Goal: Task Accomplishment & Management: Manage account settings

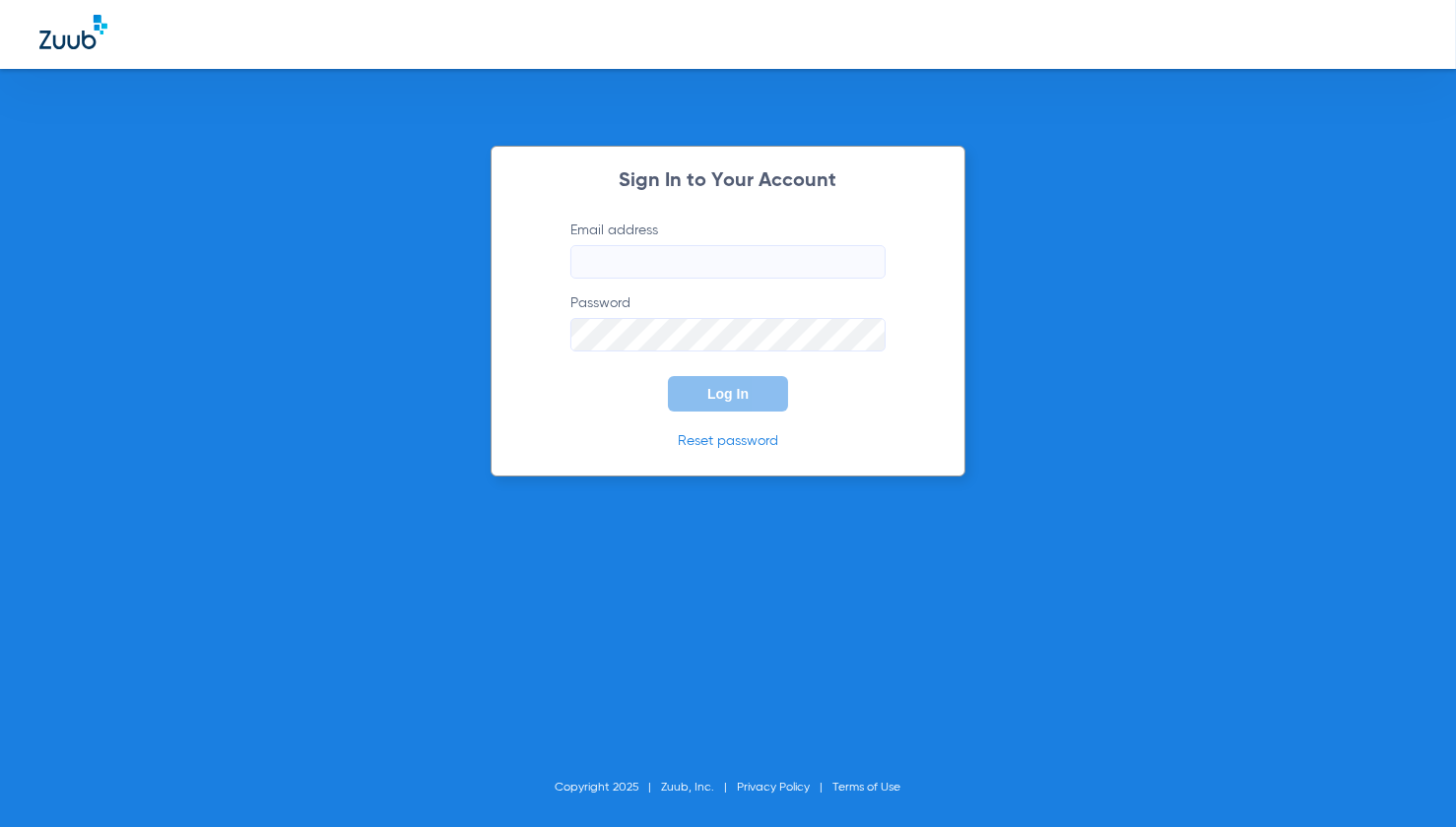
click at [307, 232] on div "Sign In to Your Account Email address Password Log In Reset password Copyright …" at bounding box center [728, 414] width 1456 height 827
type input "[EMAIL_ADDRESS][DOMAIN_NAME]"
click at [727, 394] on span "Log In" at bounding box center [727, 395] width 41 height 16
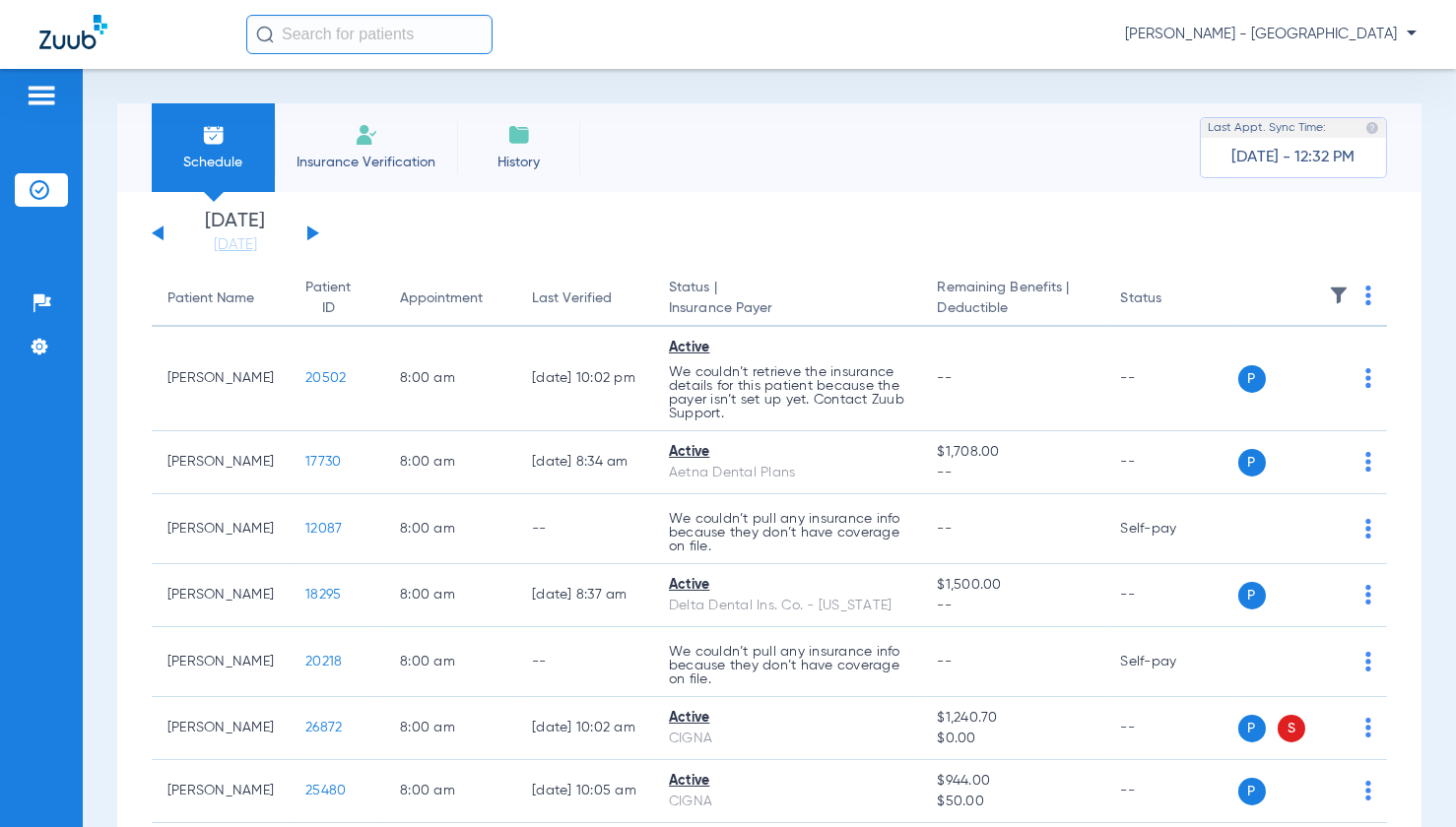
click at [302, 235] on div "[DATE] [DATE] [DATE] [DATE] [DATE] [DATE] [DATE] [DATE] [DATE] [DATE] [DATE] [D…" at bounding box center [236, 233] width 168 height 43
click at [311, 233] on button at bounding box center [314, 233] width 12 height 15
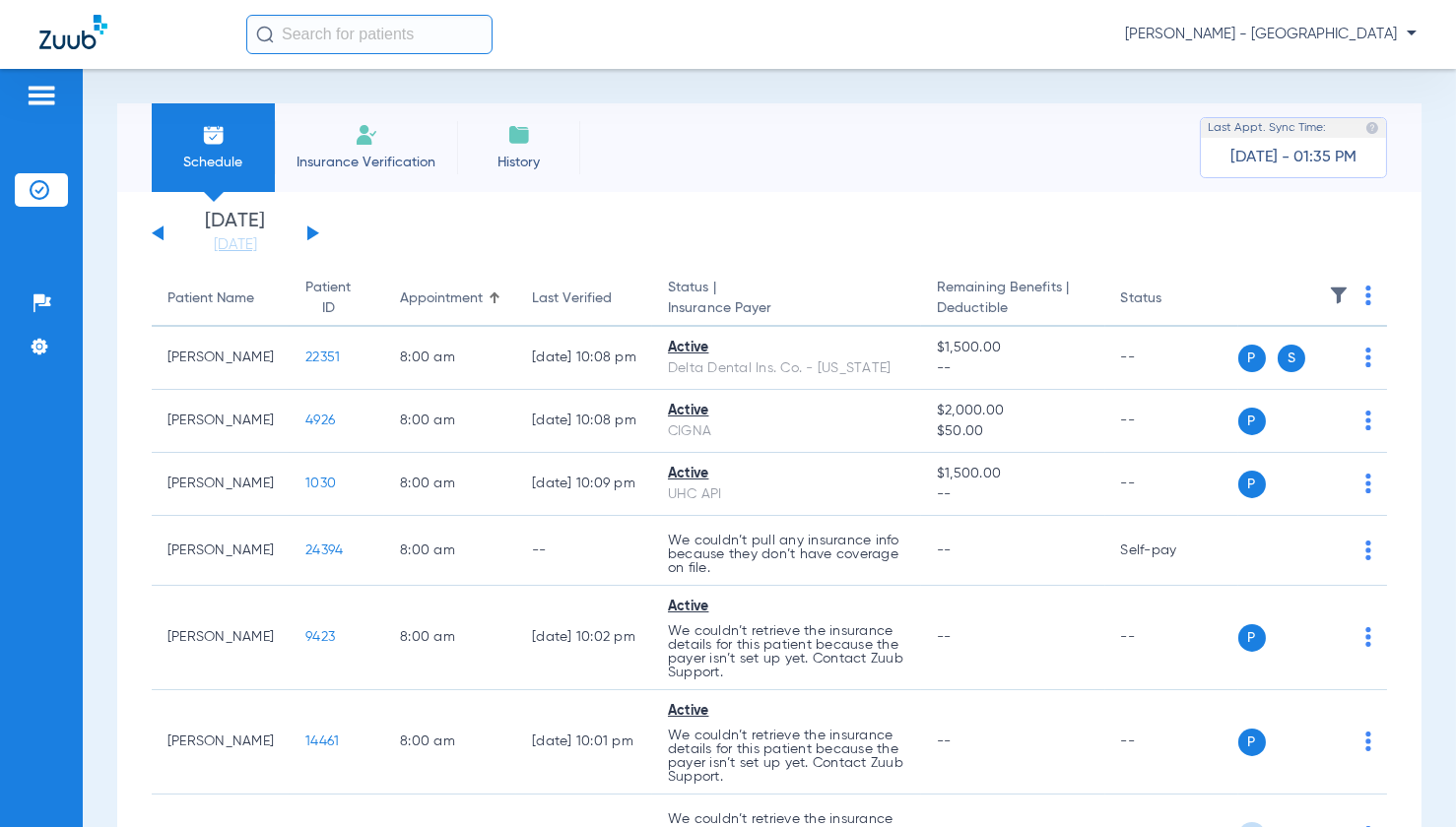
click at [312, 232] on button at bounding box center [314, 233] width 12 height 15
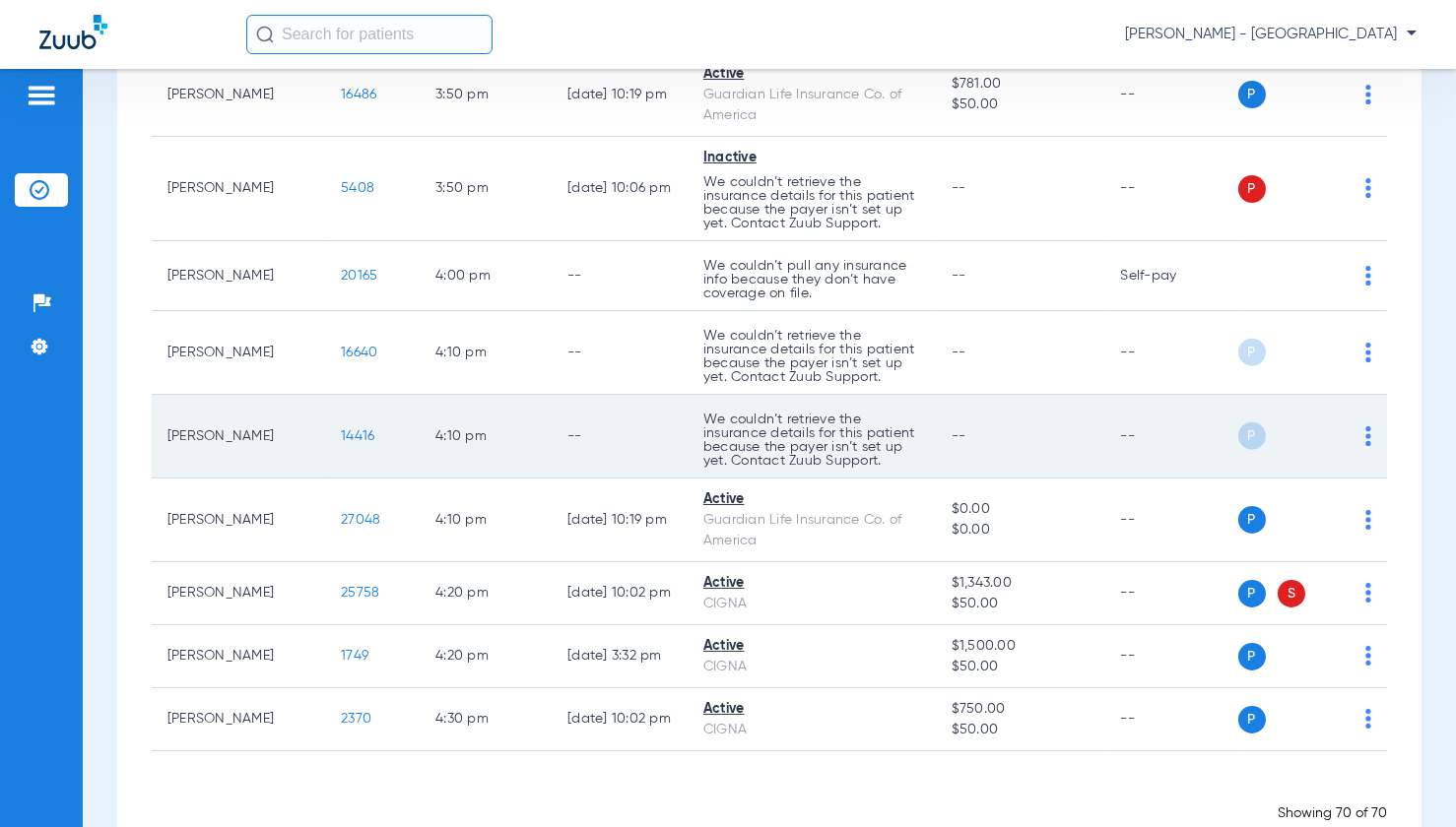
scroll to position [4908, 0]
